Goal: Task Accomplishment & Management: Complete application form

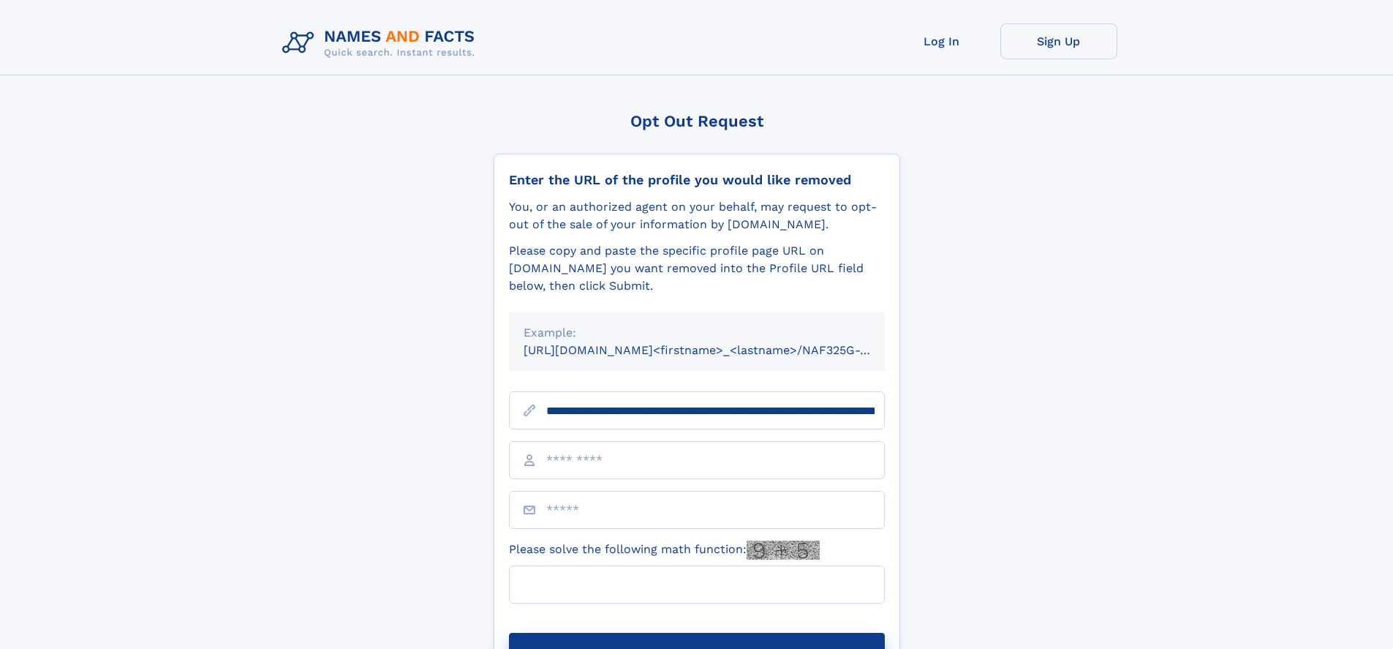
scroll to position [0, 175]
type input "**********"
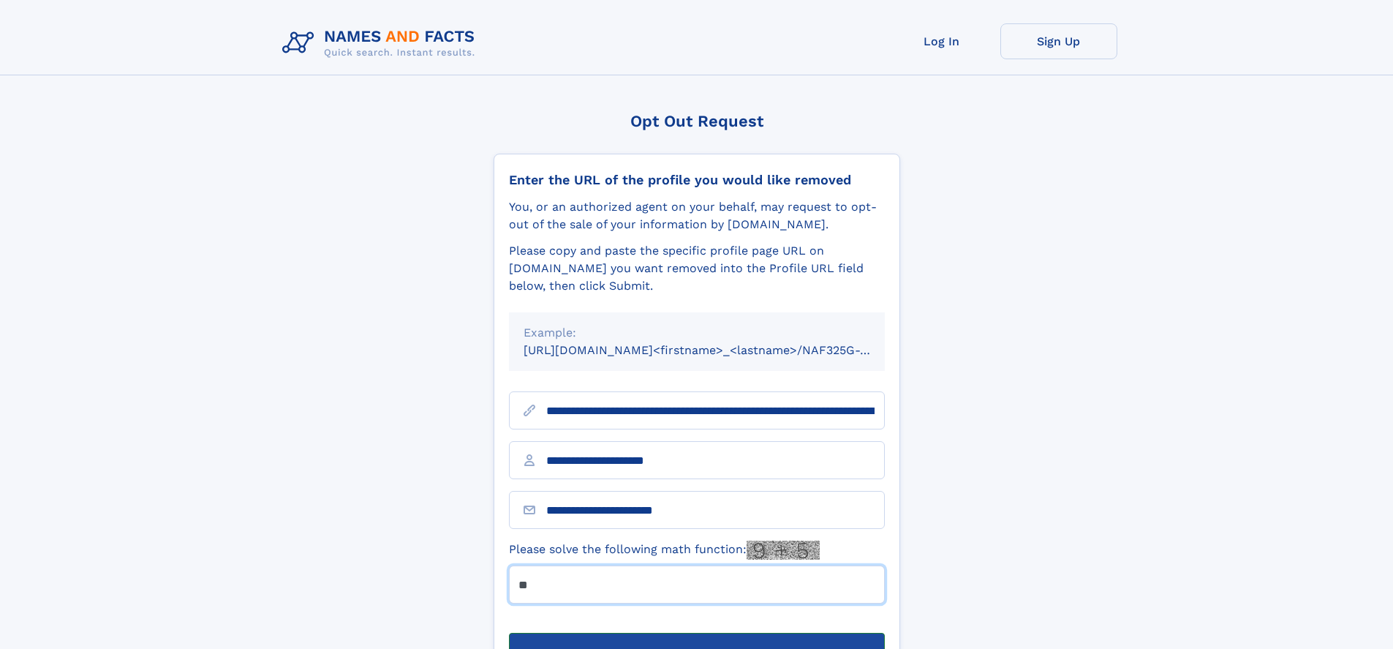
type input "**"
click at [696, 633] on button "Submit Opt Out Request" at bounding box center [697, 656] width 376 height 47
